Goal: Information Seeking & Learning: Learn about a topic

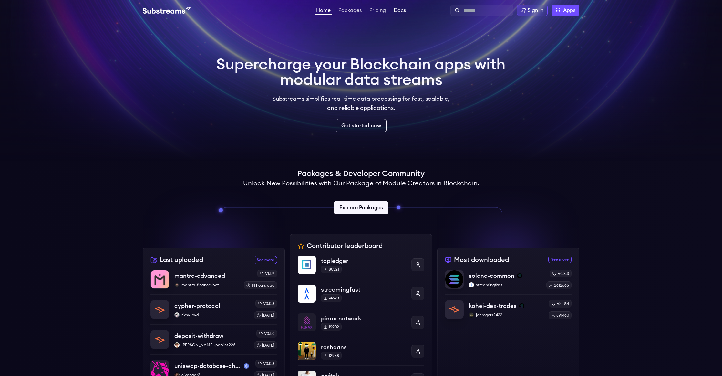
click at [396, 11] on link "Docs" at bounding box center [399, 11] width 15 height 6
click at [384, 13] on link "Pricing" at bounding box center [377, 11] width 19 height 6
click at [509, 307] on p "kohei-dex-trades" at bounding box center [492, 305] width 48 height 9
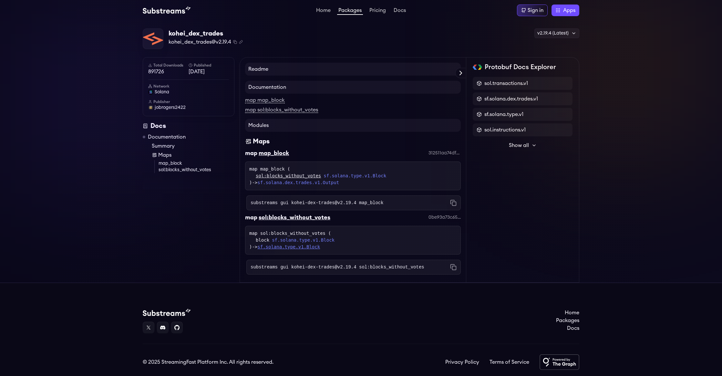
click at [314, 246] on link "sf.solana.type.v1.Block" at bounding box center [288, 246] width 63 height 5
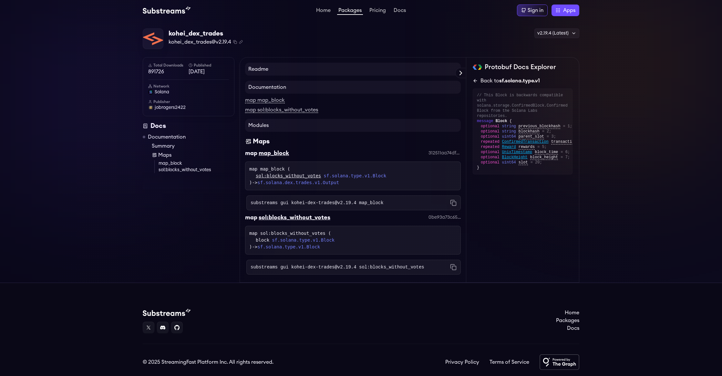
click at [476, 84] on link "Back to sf.solana.type.v1" at bounding box center [523, 81] width 100 height 8
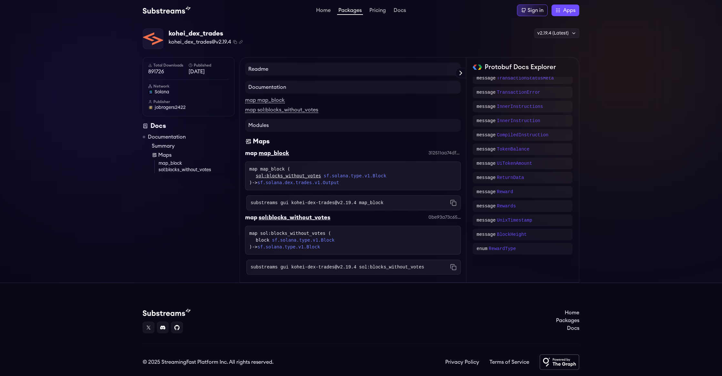
scroll to position [70, 0]
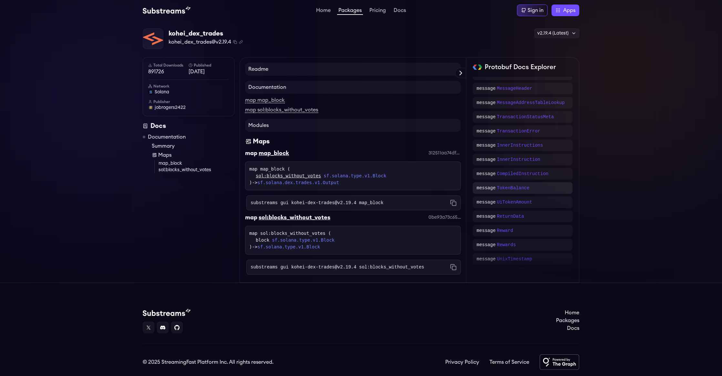
click at [533, 190] on div "message TokenBalance" at bounding box center [522, 188] width 92 height 6
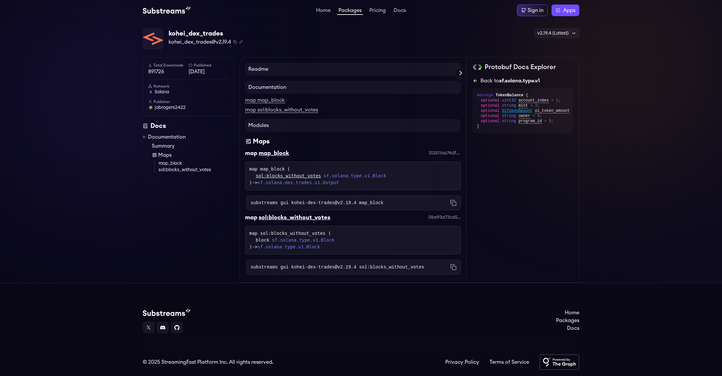
click at [476, 79] on icon at bounding box center [475, 80] width 5 height 5
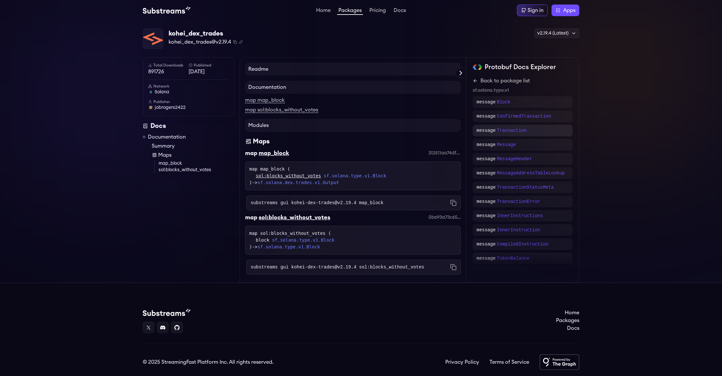
click at [540, 128] on div "message Transaction" at bounding box center [522, 130] width 92 height 6
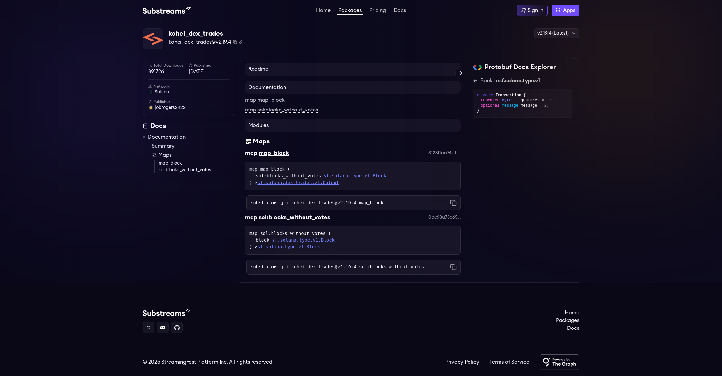
click at [333, 184] on link "sf.solana.dex.trades.v1.Output" at bounding box center [298, 182] width 82 height 5
click at [335, 183] on link "sf.solana.dex.trades.v1.Output" at bounding box center [298, 182] width 82 height 5
click at [510, 101] on span "TradeData" at bounding box center [512, 100] width 21 height 5
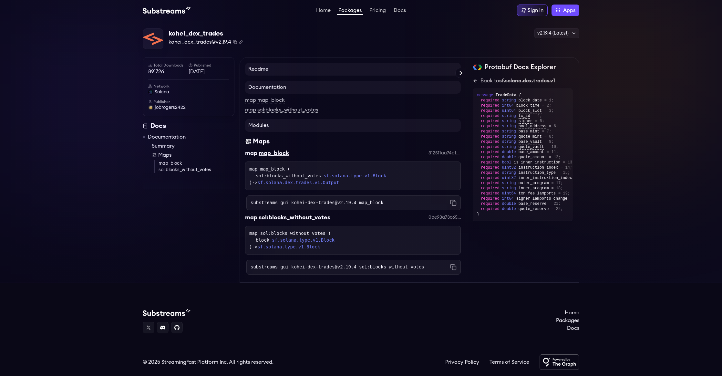
click at [168, 138] on link "Documentation" at bounding box center [167, 137] width 38 height 8
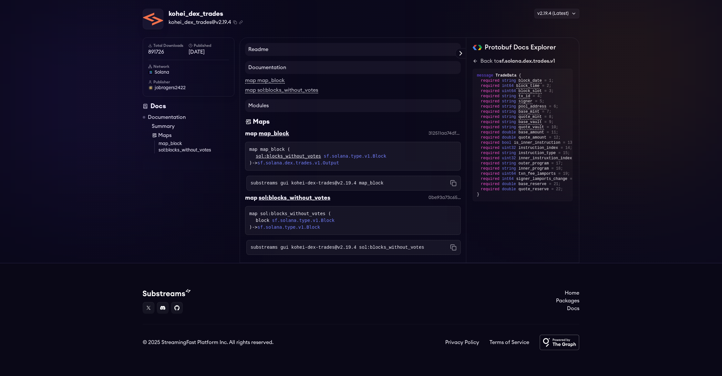
click at [427, 49] on h4 "Readme" at bounding box center [353, 49] width 216 height 13
click at [272, 66] on h4 "Documentation" at bounding box center [353, 67] width 216 height 13
click at [531, 78] on div "block_date" at bounding box center [529, 80] width 23 height 5
click at [530, 77] on div "message TradeData {" at bounding box center [522, 75] width 91 height 5
click at [532, 84] on span "block_time" at bounding box center [527, 86] width 23 height 5
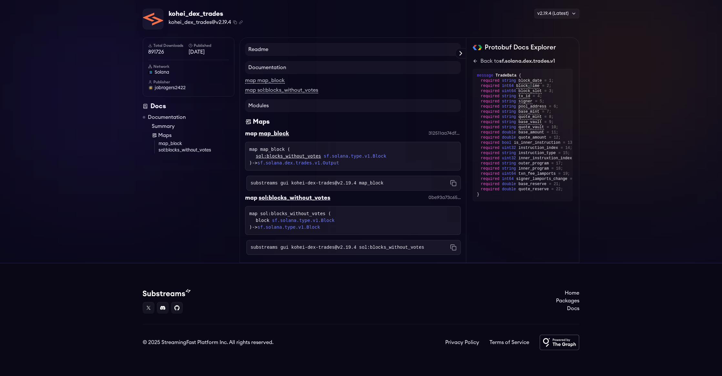
click at [531, 90] on span "block_slot" at bounding box center [529, 91] width 23 height 5
click at [527, 98] on span "tx_id" at bounding box center [524, 96] width 12 height 5
drag, startPoint x: 519, startPoint y: 141, endPoint x: 538, endPoint y: 143, distance: 18.8
click at [538, 143] on span "is_inner_instruction" at bounding box center [537, 142] width 46 height 5
drag, startPoint x: 394, startPoint y: 250, endPoint x: 354, endPoint y: 253, distance: 39.2
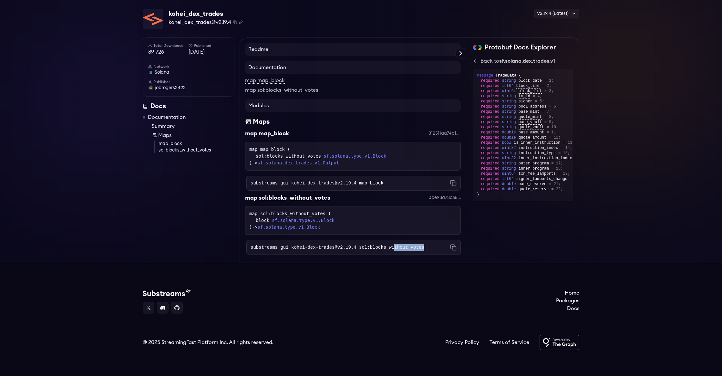
click at [354, 253] on div "substreams gui kohei-dex-trades@v2.19.4 sol:blocks_without_votes Copied!" at bounding box center [353, 247] width 214 height 15
drag, startPoint x: 200, startPoint y: 167, endPoint x: 149, endPoint y: 135, distance: 60.6
click at [149, 135] on div "Docs Documentation Summary Maps map_block sol:blocks_without_votes" at bounding box center [189, 136] width 92 height 68
drag, startPoint x: 205, startPoint y: 286, endPoint x: 207, endPoint y: 291, distance: 5.3
click at [207, 291] on footer "Home Packages Docs © 2025 StreamingFast Platform Inc. All rights reserved. Priv…" at bounding box center [361, 319] width 722 height 113
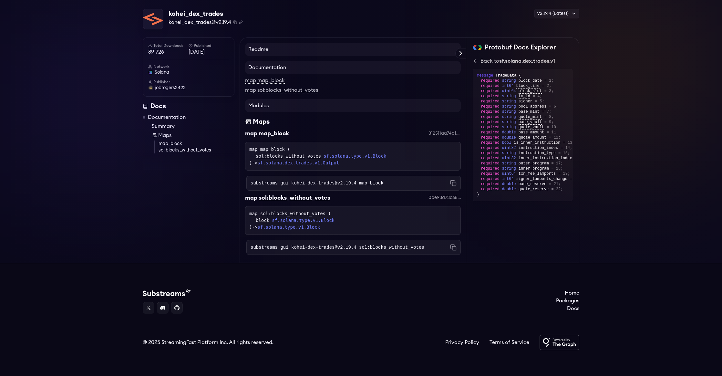
click at [488, 191] on span "required" at bounding box center [490, 189] width 19 height 5
